Goal: Task Accomplishment & Management: Manage account settings

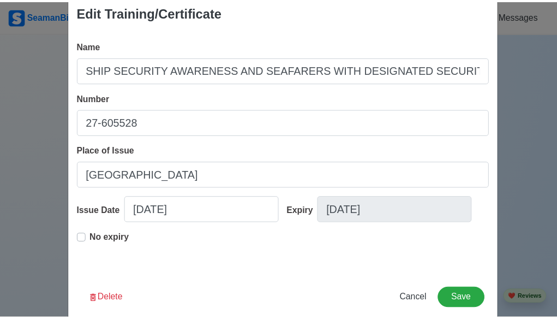
scroll to position [38, 0]
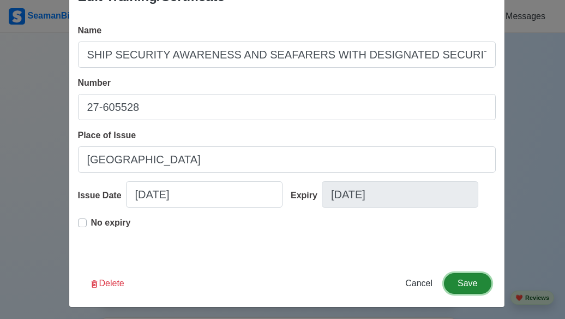
click at [472, 282] on button "Save" at bounding box center [467, 283] width 47 height 21
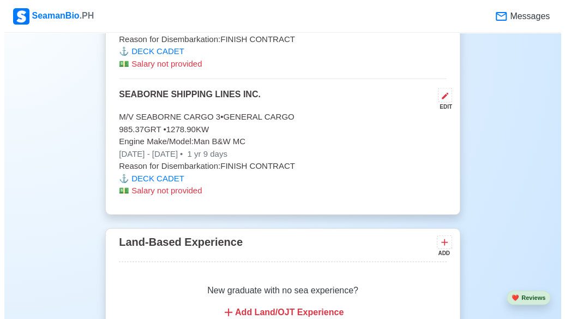
scroll to position [2498, 0]
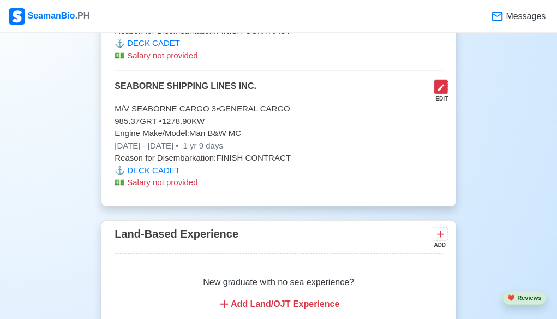
click at [441, 83] on icon at bounding box center [440, 87] width 9 height 9
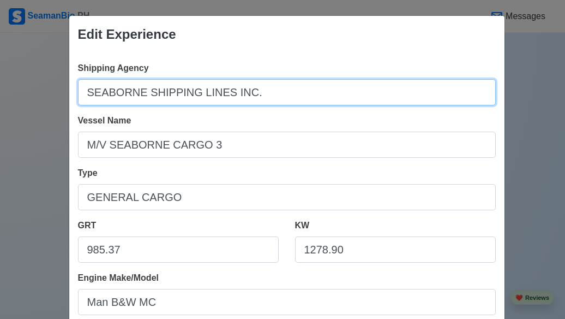
drag, startPoint x: 252, startPoint y: 94, endPoint x: 64, endPoint y: 82, distance: 188.6
click at [69, 82] on div "Edit Experience Shipping Agency SEABORNE SHIPPING LINES INC. Vessel Name M/V SE…" at bounding box center [287, 310] width 436 height 591
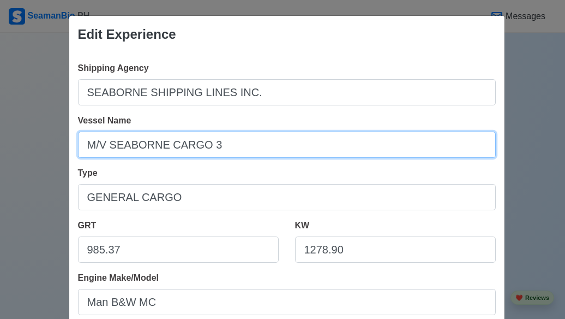
drag, startPoint x: 213, startPoint y: 146, endPoint x: 63, endPoint y: 135, distance: 150.4
click at [63, 135] on div "Edit Experience Shipping Agency SEABORNE SHIPPING LINES INC. Vessel Name M/V SE…" at bounding box center [282, 159] width 565 height 319
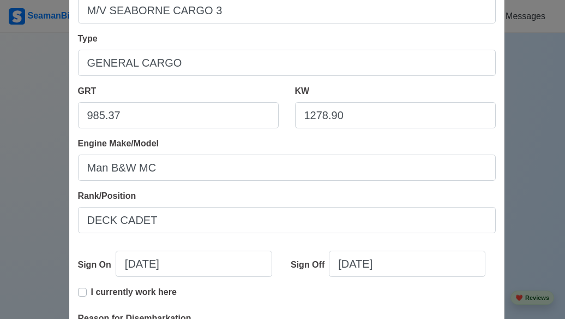
scroll to position [138, 0]
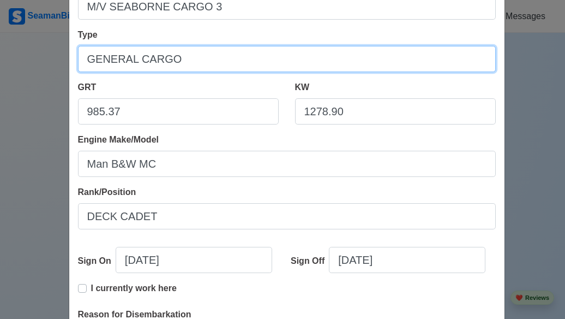
drag, startPoint x: 172, startPoint y: 53, endPoint x: 76, endPoint y: 51, distance: 96.6
click at [78, 51] on input "GENERAL CARGO" at bounding box center [287, 59] width 418 height 26
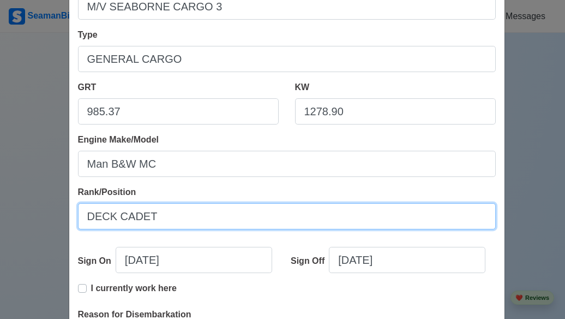
drag, startPoint x: 169, startPoint y: 215, endPoint x: 55, endPoint y: 217, distance: 113.5
click at [55, 217] on div "Edit Experience Shipping Agency SEABORNE SHIPPING LINES INC. Vessel Name M/V SE…" at bounding box center [282, 159] width 565 height 319
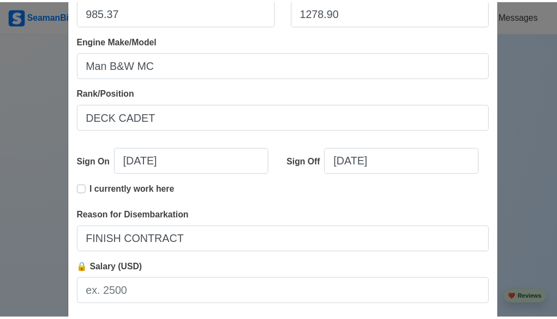
scroll to position [265, 0]
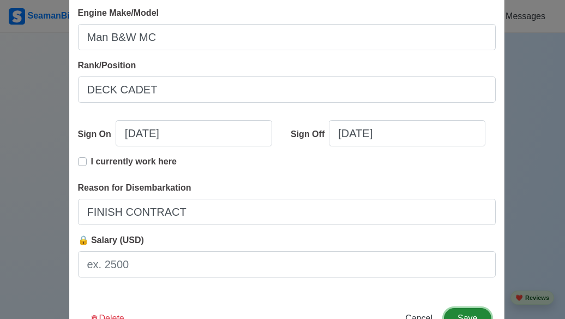
click at [471, 315] on button "Save" at bounding box center [467, 318] width 47 height 21
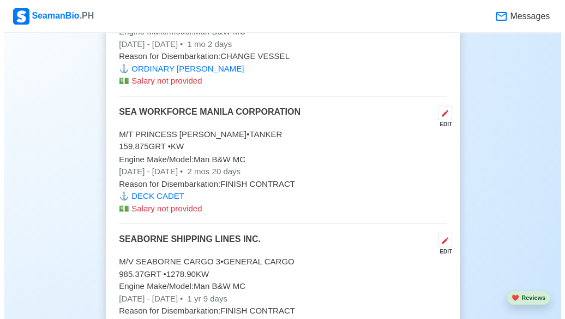
scroll to position [2338, 0]
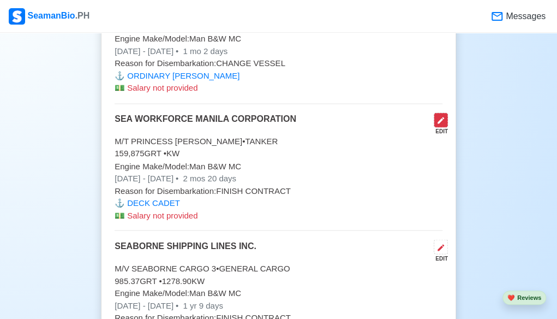
click at [440, 117] on icon at bounding box center [441, 120] width 7 height 7
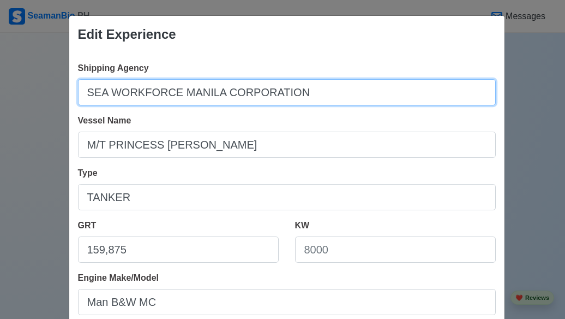
drag, startPoint x: 298, startPoint y: 89, endPoint x: 55, endPoint y: 98, distance: 242.9
click at [55, 98] on div "Edit Experience Shipping Agency SEA WORKFORCE MANILA CORPORATION Vessel Name M/…" at bounding box center [282, 159] width 565 height 319
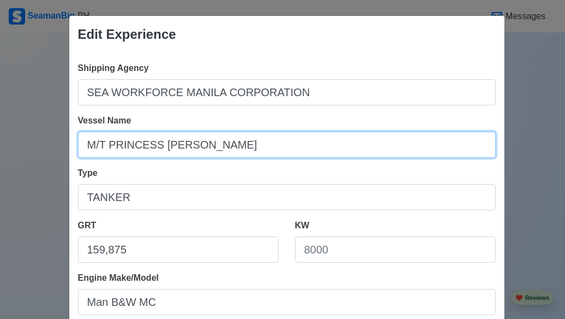
drag, startPoint x: 229, startPoint y: 147, endPoint x: 10, endPoint y: 127, distance: 219.7
click at [10, 127] on div "Edit Experience Shipping Agency SEA WORKFORCE MANILA CORPORATION Vessel Name M/…" at bounding box center [282, 159] width 565 height 319
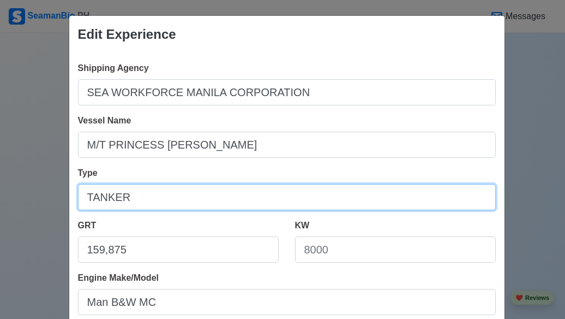
drag, startPoint x: 149, startPoint y: 195, endPoint x: 64, endPoint y: 196, distance: 84.6
click at [69, 196] on div "Shipping Agency SEA WORKFORCE MANILA CORPORATION Vessel Name M/T PRINCESS ALEXI…" at bounding box center [286, 306] width 435 height 506
paste input "M/T PRINCESS [PERSON_NAME]"
type input "M/T PRINCESS [PERSON_NAME]"
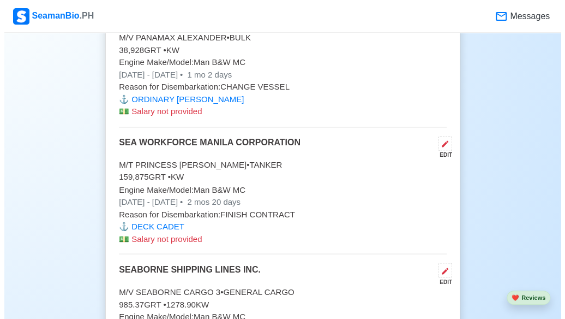
scroll to position [2358, 0]
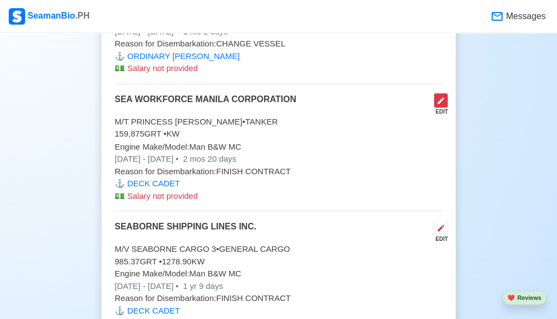
click at [445, 96] on icon at bounding box center [440, 100] width 9 height 9
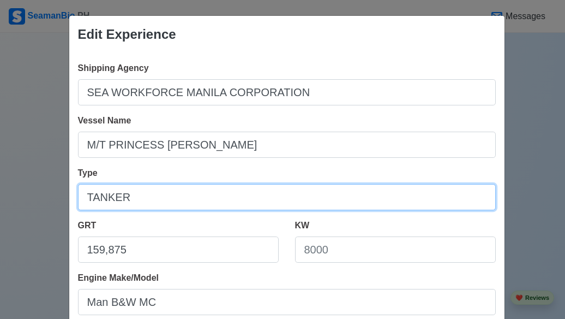
drag, startPoint x: 158, startPoint y: 201, endPoint x: 57, endPoint y: 195, distance: 101.1
click at [57, 195] on div "Edit Experience Shipping Agency SEA WORKFORCE MANILA CORPORATION Vessel Name M/…" at bounding box center [282, 159] width 565 height 319
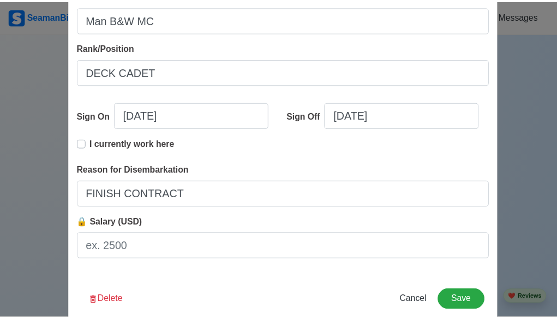
scroll to position [302, 0]
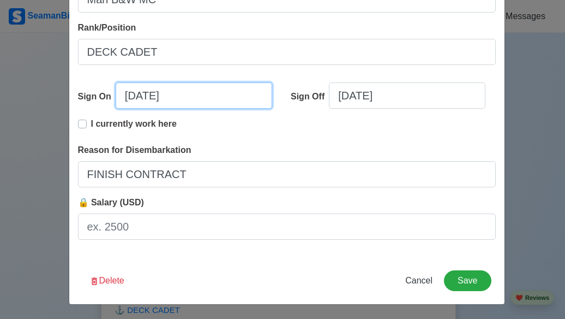
select select "****"
select select "*****"
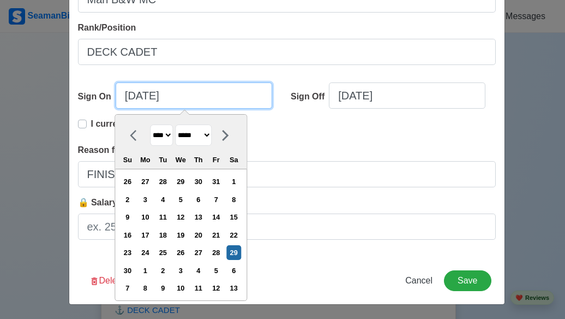
drag, startPoint x: 177, startPoint y: 93, endPoint x: 95, endPoint y: 101, distance: 82.2
click at [95, 101] on div "Sign On [DATE] **** **** **** **** **** **** **** **** **** **** **** **** ****…" at bounding box center [180, 99] width 205 height 35
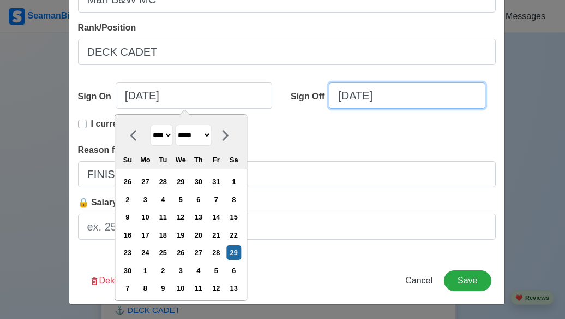
select select "****"
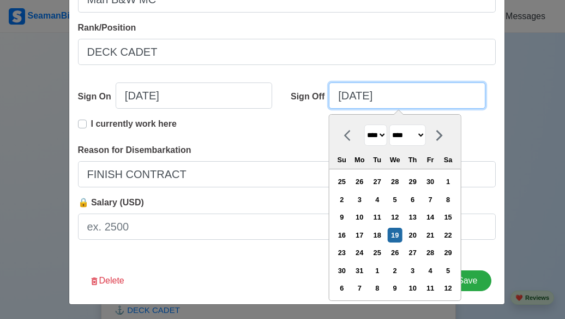
drag, startPoint x: 387, startPoint y: 98, endPoint x: 331, endPoint y: 104, distance: 56.6
click at [331, 104] on input "[DATE]" at bounding box center [407, 95] width 157 height 26
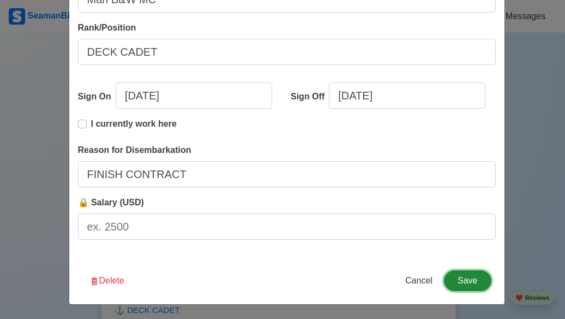
click at [471, 284] on button "Save" at bounding box center [467, 280] width 47 height 21
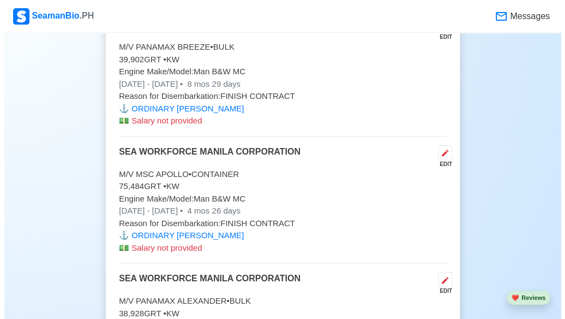
scroll to position [2068, 0]
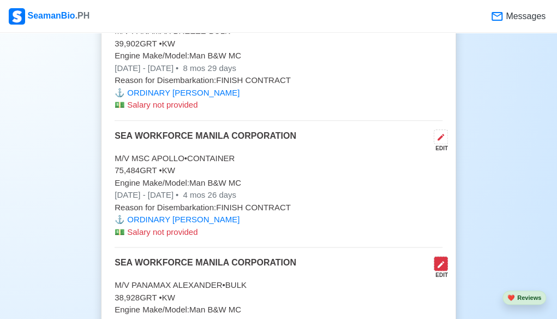
click at [440, 260] on icon at bounding box center [440, 264] width 9 height 9
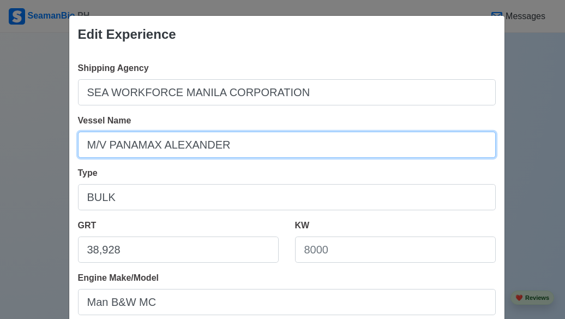
drag, startPoint x: 232, startPoint y: 145, endPoint x: 50, endPoint y: 162, distance: 183.1
click at [50, 162] on div "Edit Experience Shipping Agency SEA WORKFORCE MANILA CORPORATION Vessel Name M/…" at bounding box center [282, 159] width 565 height 319
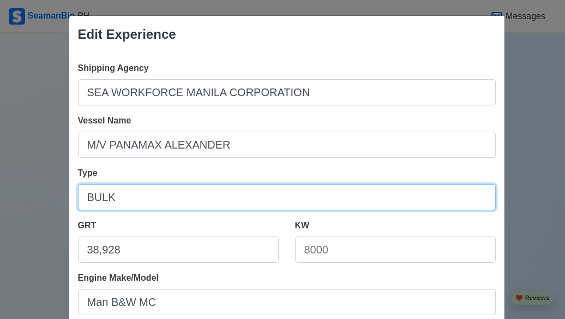
drag, startPoint x: 137, startPoint y: 196, endPoint x: 57, endPoint y: 195, distance: 80.8
click at [57, 195] on div "Edit Experience Shipping Agency SEA WORKFORCE MANILA CORPORATION Vessel Name M/…" at bounding box center [282, 159] width 565 height 319
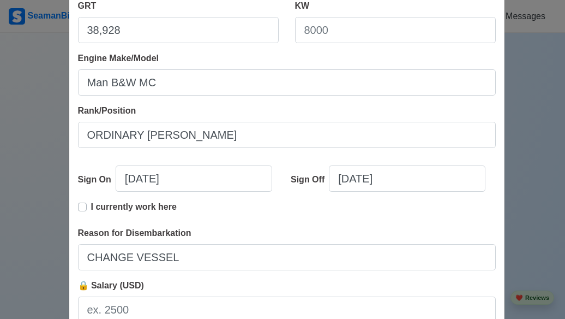
scroll to position [221, 0]
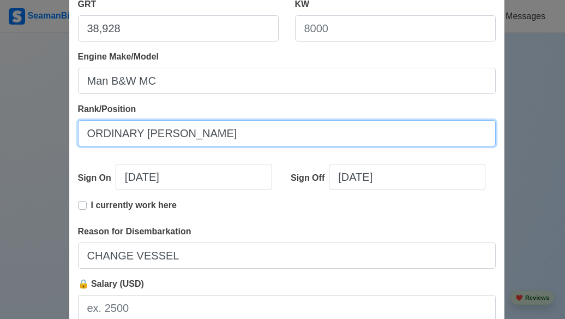
drag, startPoint x: 192, startPoint y: 140, endPoint x: 41, endPoint y: 126, distance: 151.3
click at [41, 126] on div "Edit Experience Shipping Agency SEA WORKFORCE MANILA CORPORATION Vessel Name M/…" at bounding box center [282, 159] width 565 height 319
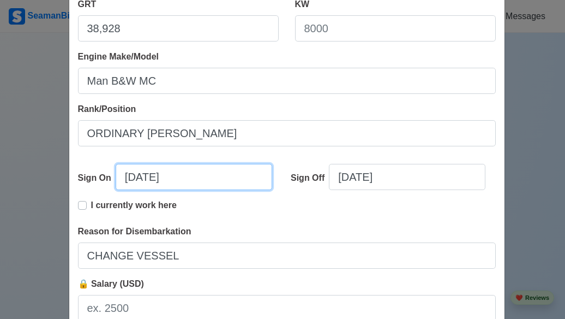
select select "****"
select select "********"
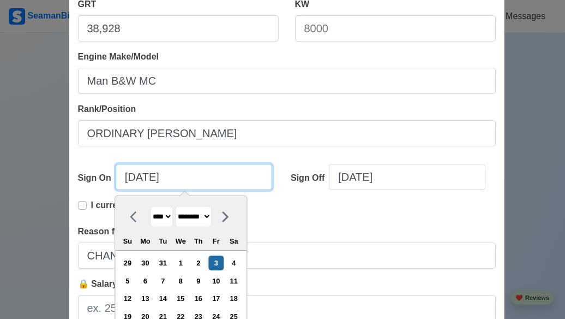
drag, startPoint x: 182, startPoint y: 180, endPoint x: 72, endPoint y: 174, distance: 110.4
click at [72, 174] on div "Shipping Agency SEA WORKFORCE MANILA CORPORATION Vessel Name M/V [GEOGRAPHIC_DA…" at bounding box center [286, 85] width 435 height 506
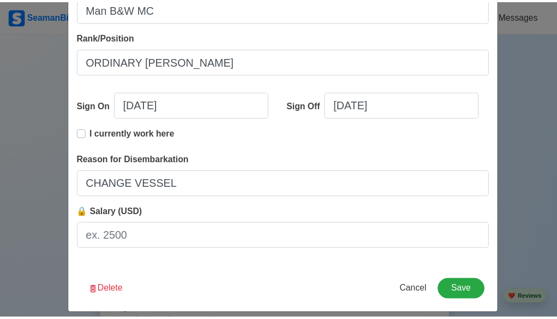
scroll to position [302, 0]
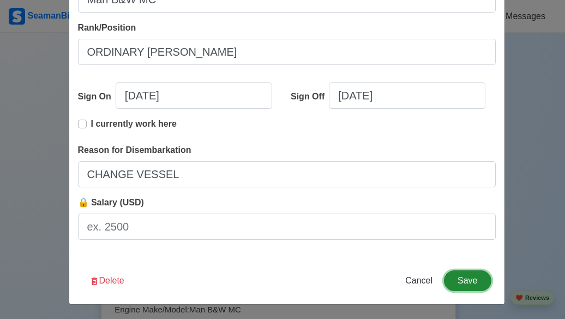
click at [469, 282] on button "Save" at bounding box center [467, 280] width 47 height 21
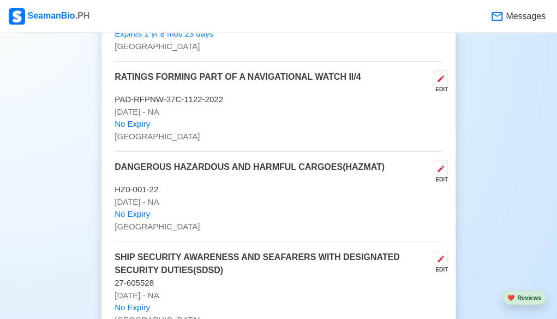
scroll to position [1660, 0]
